Goal: Transaction & Acquisition: Purchase product/service

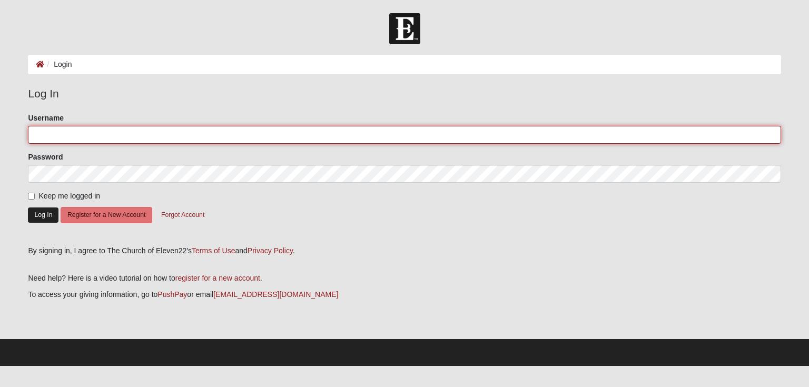
type input "dsitterson"
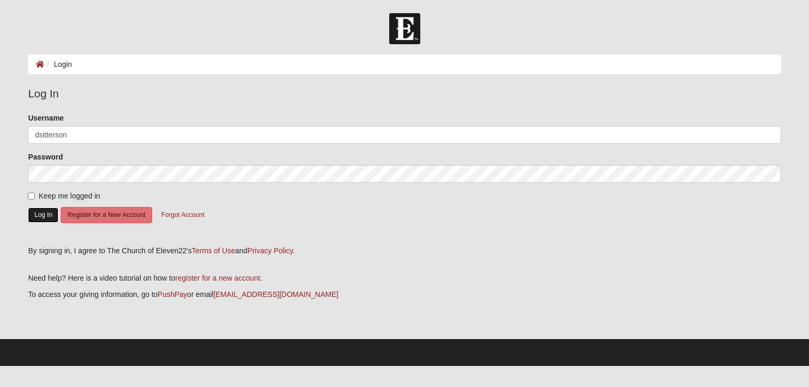
click at [39, 216] on button "Log In" at bounding box center [43, 215] width 31 height 15
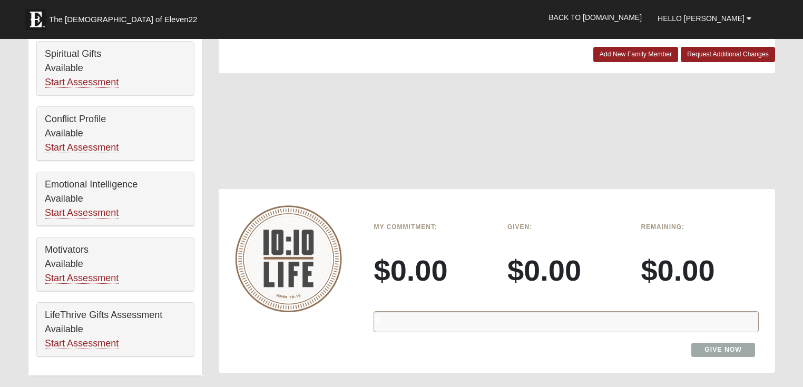
scroll to position [590, 0]
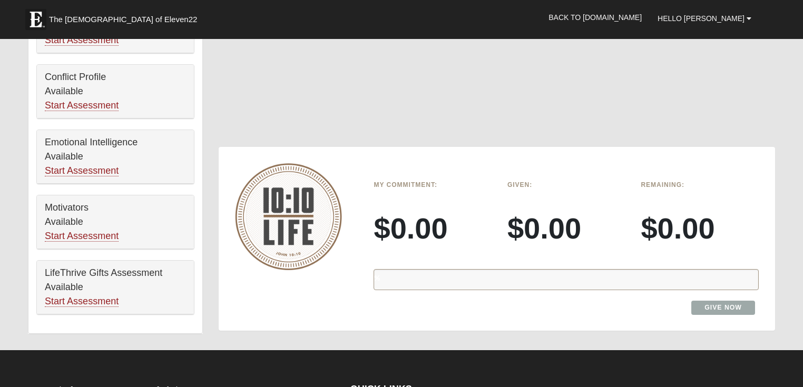
click at [390, 279] on div "%" at bounding box center [566, 279] width 385 height 21
click at [427, 274] on div "%" at bounding box center [566, 279] width 385 height 21
click at [263, 221] on img at bounding box center [288, 216] width 107 height 107
click at [705, 305] on link "Give Now" at bounding box center [723, 308] width 64 height 14
